Goal: Information Seeking & Learning: Learn about a topic

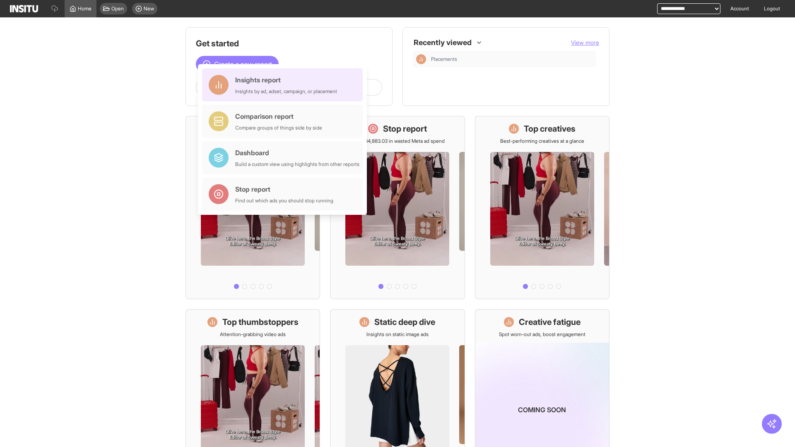
click at [284, 85] on div "Insights report Insights by ad, adset, campaign, or placement" at bounding box center [286, 85] width 102 height 20
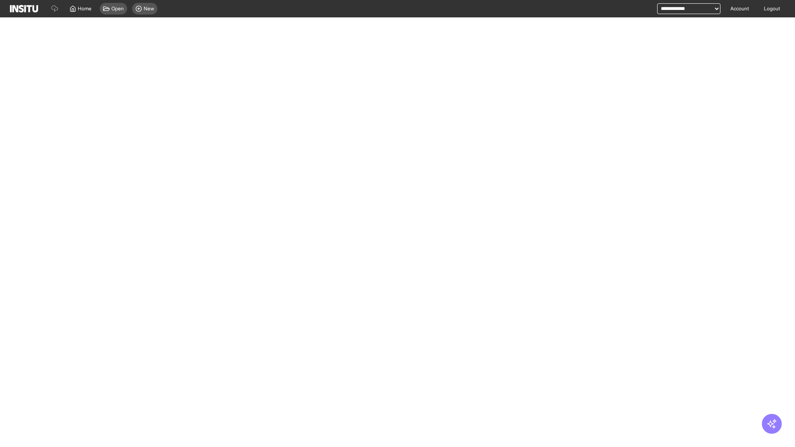
select select "**"
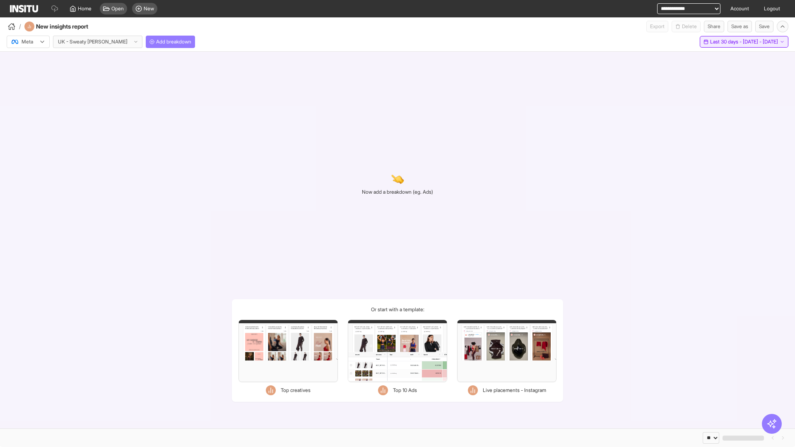
click at [725, 42] on span "Last 30 days - [DATE] - [DATE]" at bounding box center [744, 41] width 68 height 7
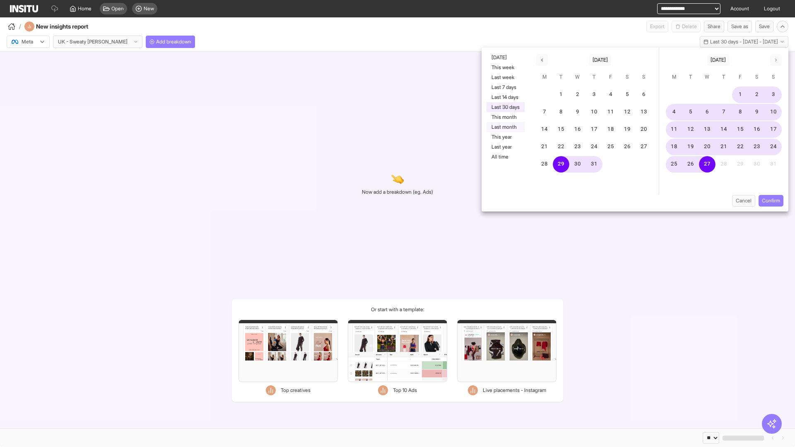
click at [504, 127] on button "Last month" at bounding box center [505, 127] width 38 height 10
